Goal: Information Seeking & Learning: Learn about a topic

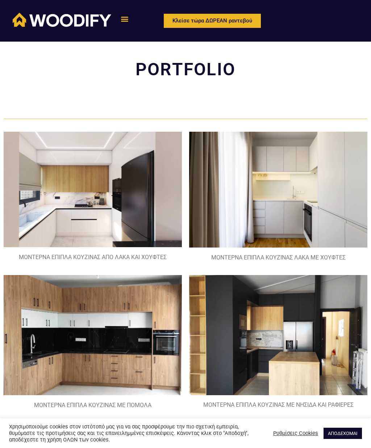
click at [342, 437] on link "ΑΠΟΔΕΧΟΜΑΙ" at bounding box center [342, 433] width 38 height 11
click at [346, 433] on link "ΑΠΟΔΕΧΟΜΑΙ" at bounding box center [342, 433] width 38 height 11
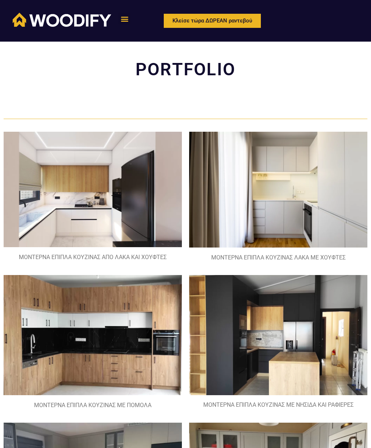
click at [124, 21] on icon "Menu Toggle" at bounding box center [125, 19] width 8 height 8
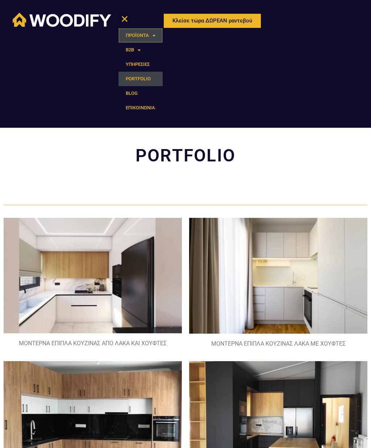
click at [143, 42] on link "ΠΡΟΪΟΝΤΑ" at bounding box center [140, 35] width 44 height 14
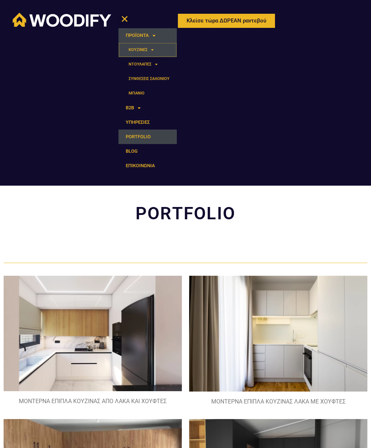
click at [146, 54] on link "ΚΟΥΖΙΝΕΣ" at bounding box center [147, 50] width 58 height 14
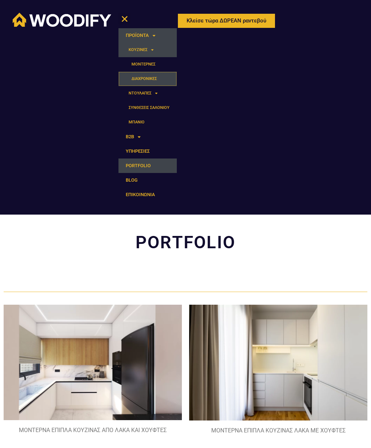
click at [152, 78] on link "ΔΙΑΧΡΟΝΙΚΕΣ" at bounding box center [147, 79] width 58 height 14
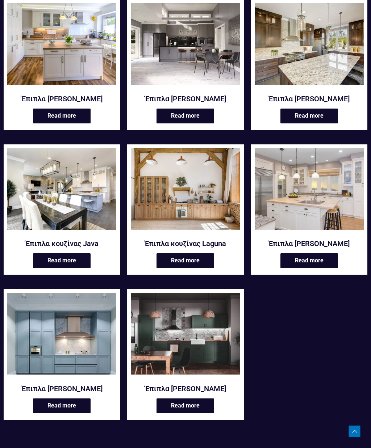
scroll to position [146, 0]
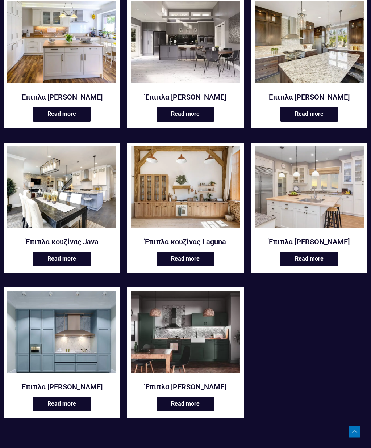
click at [82, 403] on link "Read more" at bounding box center [62, 404] width 58 height 15
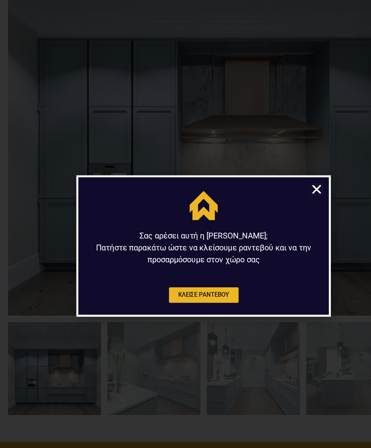
scroll to position [360, 0]
click at [292, 170] on icon "Close" at bounding box center [288, 172] width 11 height 11
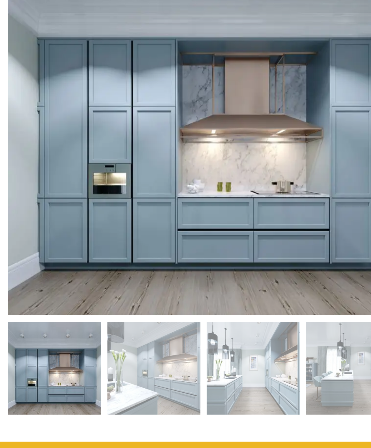
click at [283, 176] on img at bounding box center [354, 278] width 695 height 695
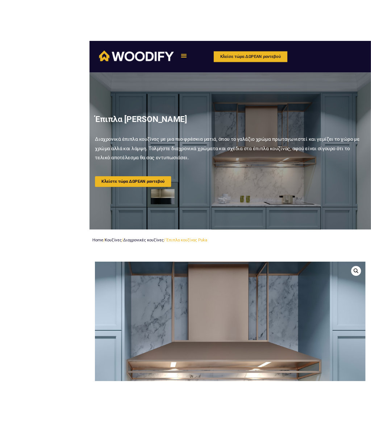
scroll to position [115, 0]
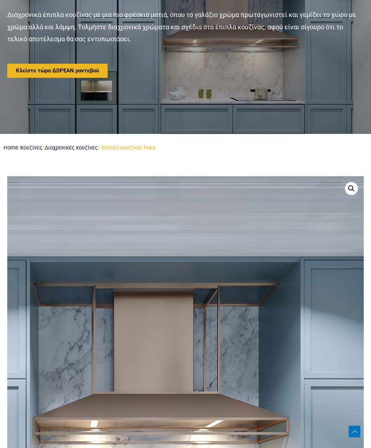
click at [300, 303] on img at bounding box center [76, 403] width 695 height 695
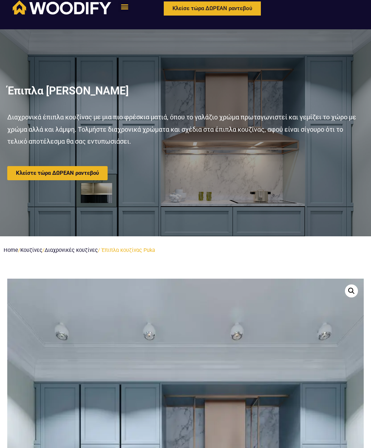
scroll to position [0, 0]
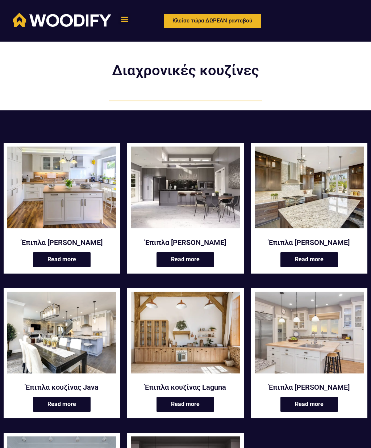
click at [116, 18] on div "ΠΡΟΪΟΝΤΑ ΚΟΥΖΙΝΕΣ ΜΟΝΤΕΡΝΕΣ ΔΙΑΧΡΟΝΙΚΕΣ ΝΤΟΥΛΑΠΕΣ ΑΝΟΙΓΟΜΕΝΕΣ ΣΥΡΟΜΕΝΕΣ ΣΥΝΘΕΣΕ…" at bounding box center [238, 21] width 247 height 24
click at [123, 18] on icon "Menu Toggle" at bounding box center [125, 19] width 8 height 8
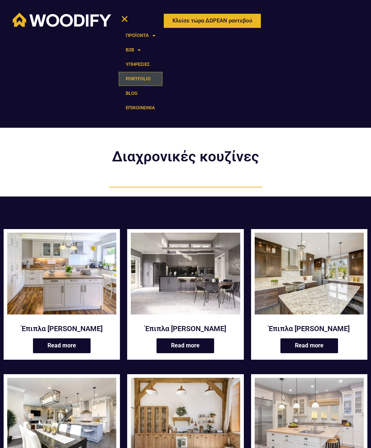
click at [148, 75] on link "PORTFOLIO" at bounding box center [140, 79] width 44 height 14
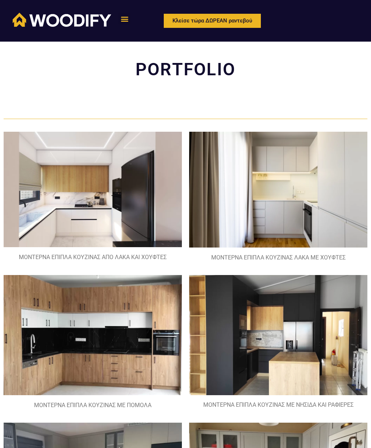
click at [124, 15] on icon "Menu Toggle" at bounding box center [125, 19] width 8 height 8
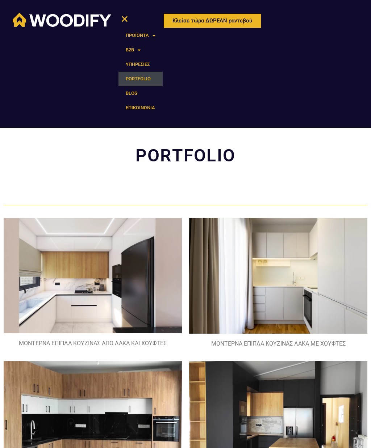
click at [146, 62] on link "ΥΠΗΡΕΣΙΕΣ" at bounding box center [140, 64] width 44 height 14
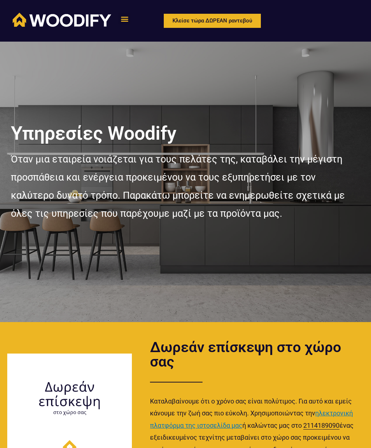
click at [124, 21] on icon "Menu Toggle" at bounding box center [125, 19] width 8 height 8
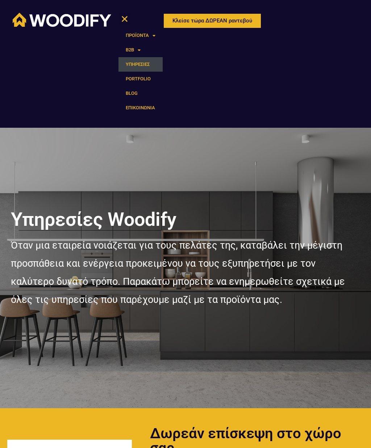
click at [139, 49] on span at bounding box center [137, 50] width 7 height 12
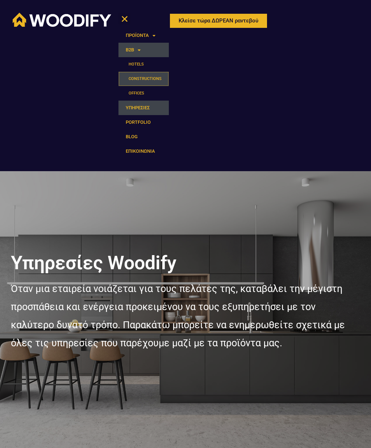
click at [155, 81] on link "CONSTRUCTIONS" at bounding box center [143, 79] width 50 height 14
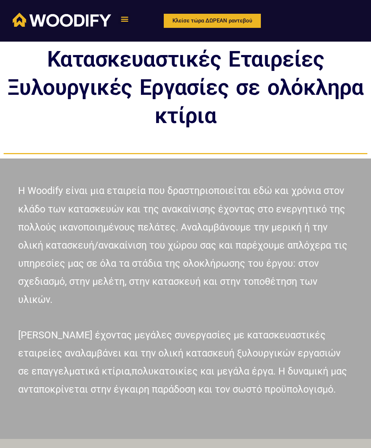
click at [129, 16] on div "Menu" at bounding box center [124, 19] width 12 height 12
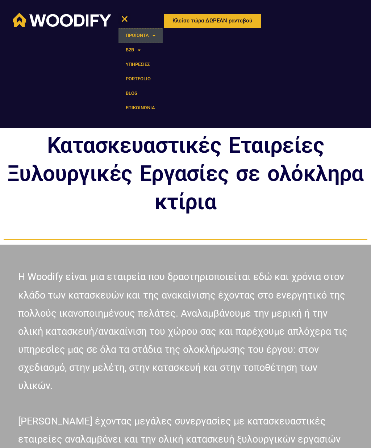
click at [152, 37] on span at bounding box center [152, 36] width 7 height 12
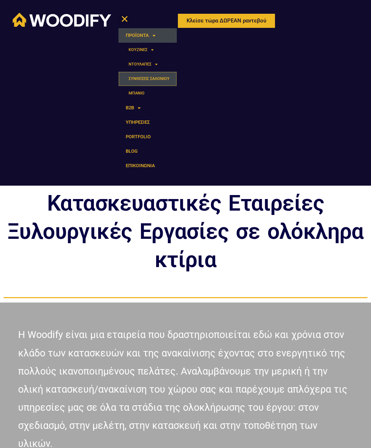
click at [164, 74] on link "ΣΥΝΘΕΣΕΙΣ ΣΑΛΟΝΙΟΥ" at bounding box center [147, 79] width 58 height 14
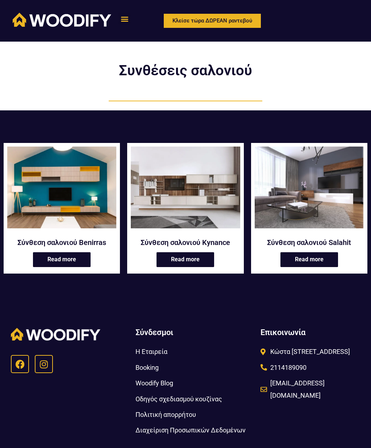
click at [201, 259] on link "Read more" at bounding box center [185, 259] width 58 height 15
click at [123, 18] on icon "Menu Toggle" at bounding box center [125, 19] width 8 height 8
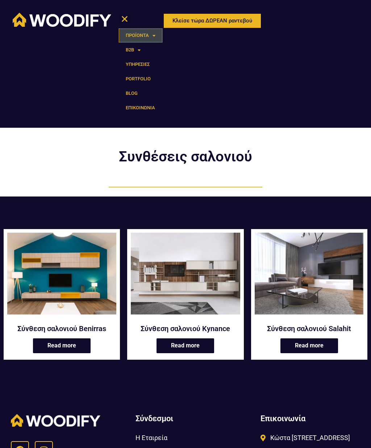
click at [127, 32] on link "ΠΡΟΪΟΝΤΑ" at bounding box center [140, 35] width 44 height 14
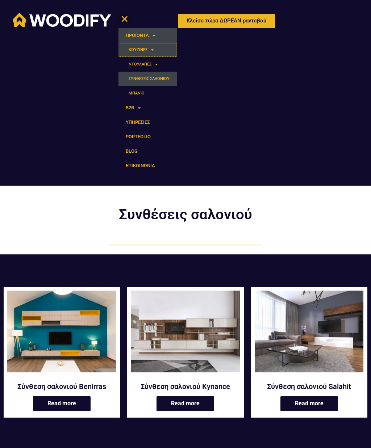
click at [126, 51] on link "ΚΟΥΖΙΝΕΣ" at bounding box center [147, 50] width 58 height 14
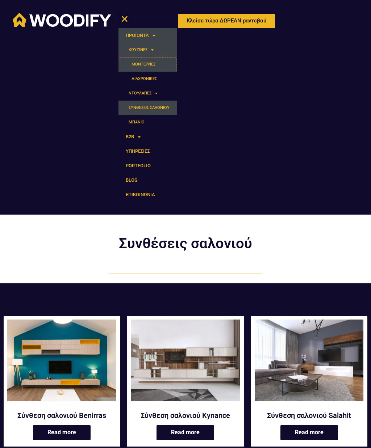
click at [132, 64] on link "ΜΟΝΤΕΡΝΕΣ" at bounding box center [147, 64] width 58 height 14
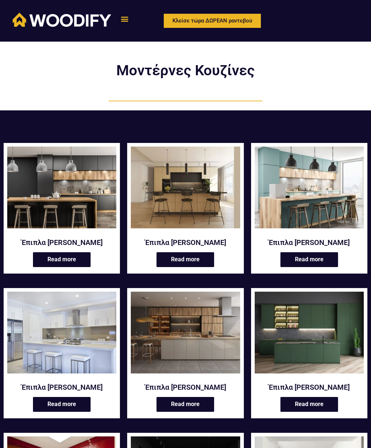
click at [330, 339] on img at bounding box center [309, 333] width 109 height 82
click at [125, 24] on div "Menu" at bounding box center [124, 19] width 12 height 12
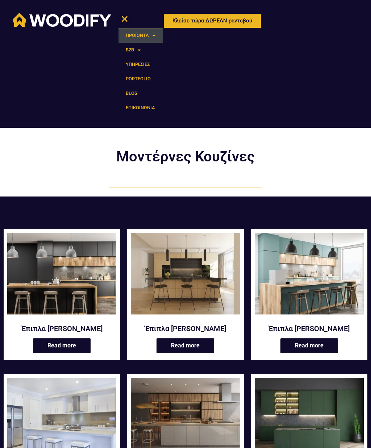
click at [129, 36] on link "ΠΡΟΪΟΝΤΑ" at bounding box center [140, 35] width 44 height 14
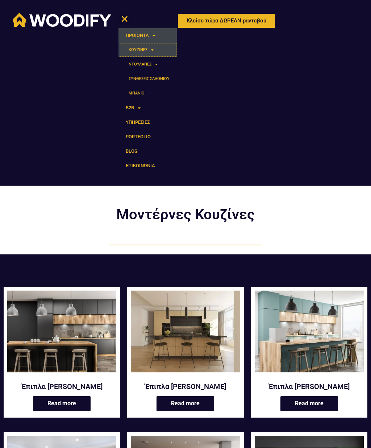
click at [125, 55] on link "ΚΟΥΖΙΝΕΣ" at bounding box center [147, 50] width 58 height 14
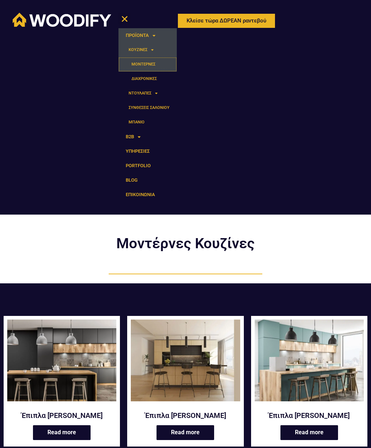
click at [131, 62] on link "ΜΟΝΤΕΡΝΕΣ" at bounding box center [147, 64] width 58 height 14
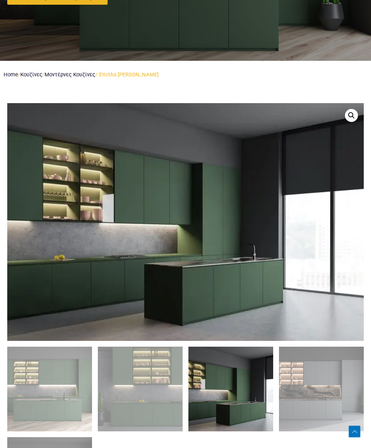
scroll to position [193, 0]
